Goal: Information Seeking & Learning: Compare options

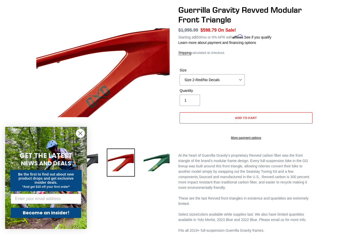
scroll to position [34, 0]
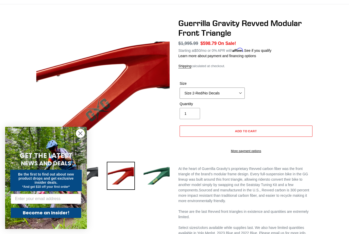
click at [242, 97] on select "Size 2-Gloss Black/No Decals Size 2-Black/Red Decals Size 2-Black/Silver Decals…" at bounding box center [212, 93] width 65 height 11
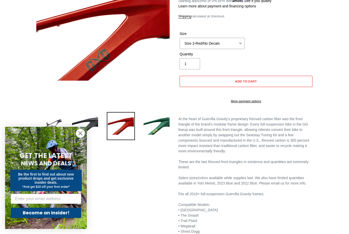
click at [89, 132] on img at bounding box center [85, 126] width 28 height 28
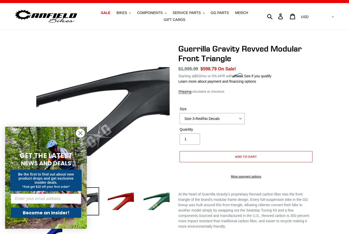
scroll to position [8, 0]
click at [238, 119] on select "Size 2-Gloss Black/No Decals Size 2-Black/Red Decals Size 2-Black/Silver Decals…" at bounding box center [212, 118] width 65 height 11
select select "Size 3-Red/No Decals With Rough Paint Blem"
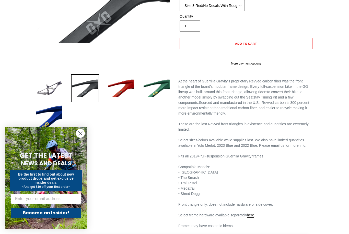
scroll to position [123, 0]
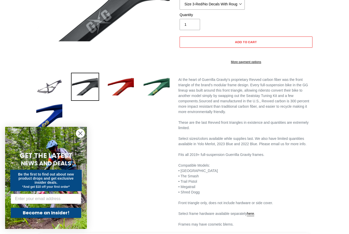
click at [123, 89] on img at bounding box center [121, 87] width 28 height 28
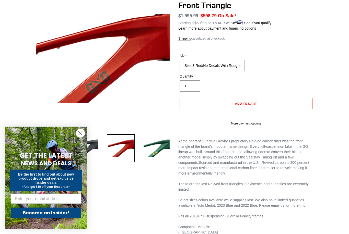
scroll to position [61, 0]
click at [80, 138] on circle "Close dialog" at bounding box center [80, 133] width 8 height 8
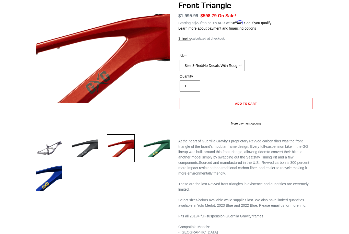
click at [50, 152] on img at bounding box center [49, 148] width 28 height 28
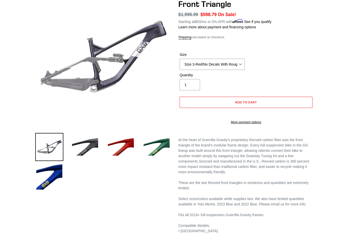
scroll to position [0, 0]
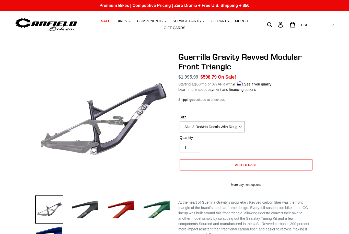
click at [126, 18] on button "BIKES .cls-1{fill:#231f20}" at bounding box center [123, 21] width 19 height 7
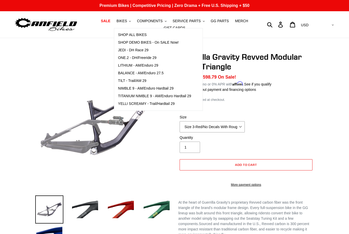
click at [140, 36] on span "SHOP ALL BIKES" at bounding box center [132, 35] width 29 height 4
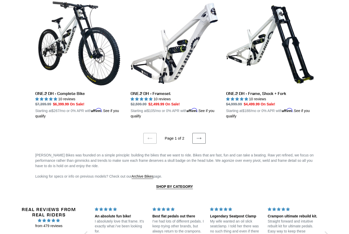
scroll to position [1085, 0]
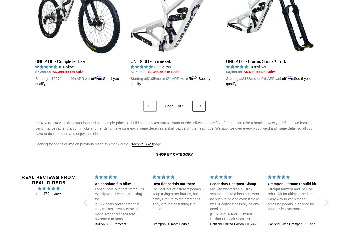
click at [196, 105] on link "Next page" at bounding box center [199, 106] width 13 height 11
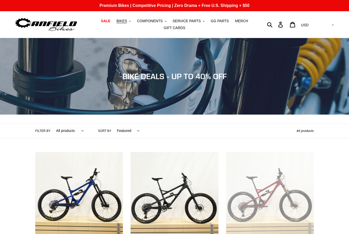
click at [187, 18] on button "SERVICE PARTS .cls-1{fill:#231f20}" at bounding box center [188, 21] width 37 height 7
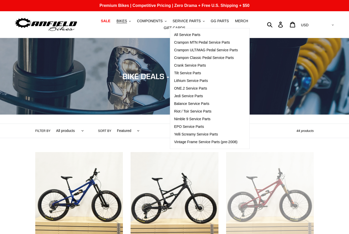
click at [216, 19] on span "GG PARTS" at bounding box center [220, 21] width 18 height 4
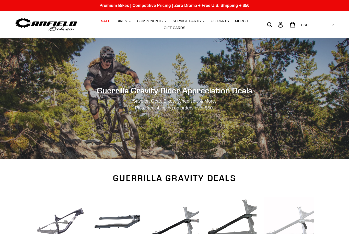
click at [124, 21] on span "BIKES" at bounding box center [122, 21] width 10 height 4
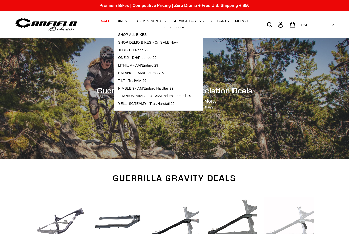
click at [154, 19] on span "COMPONENTS" at bounding box center [150, 21] width 26 height 4
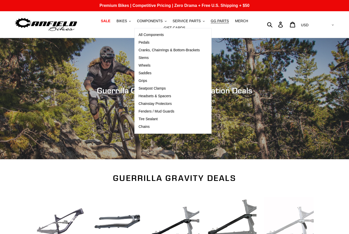
click at [146, 56] on span "Stems" at bounding box center [144, 58] width 10 height 4
